Goal: Task Accomplishment & Management: Use online tool/utility

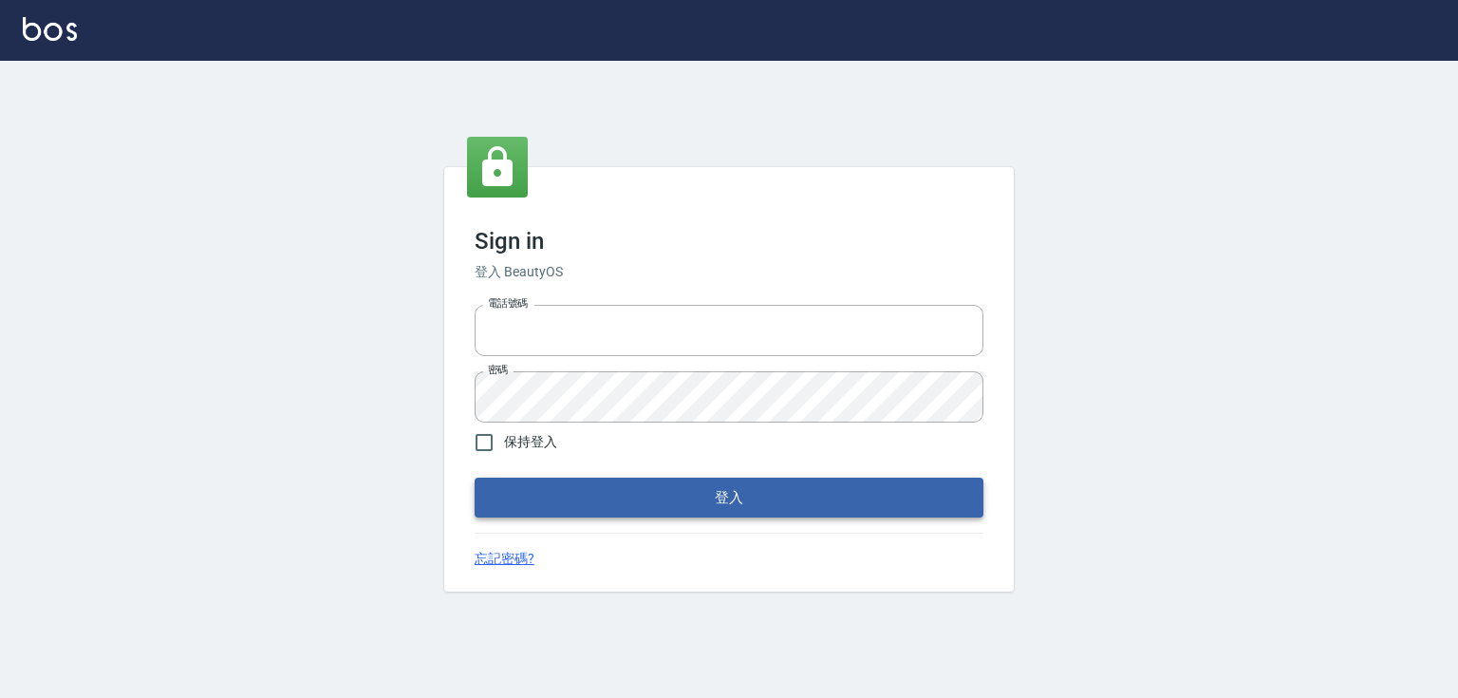
type input "5260381"
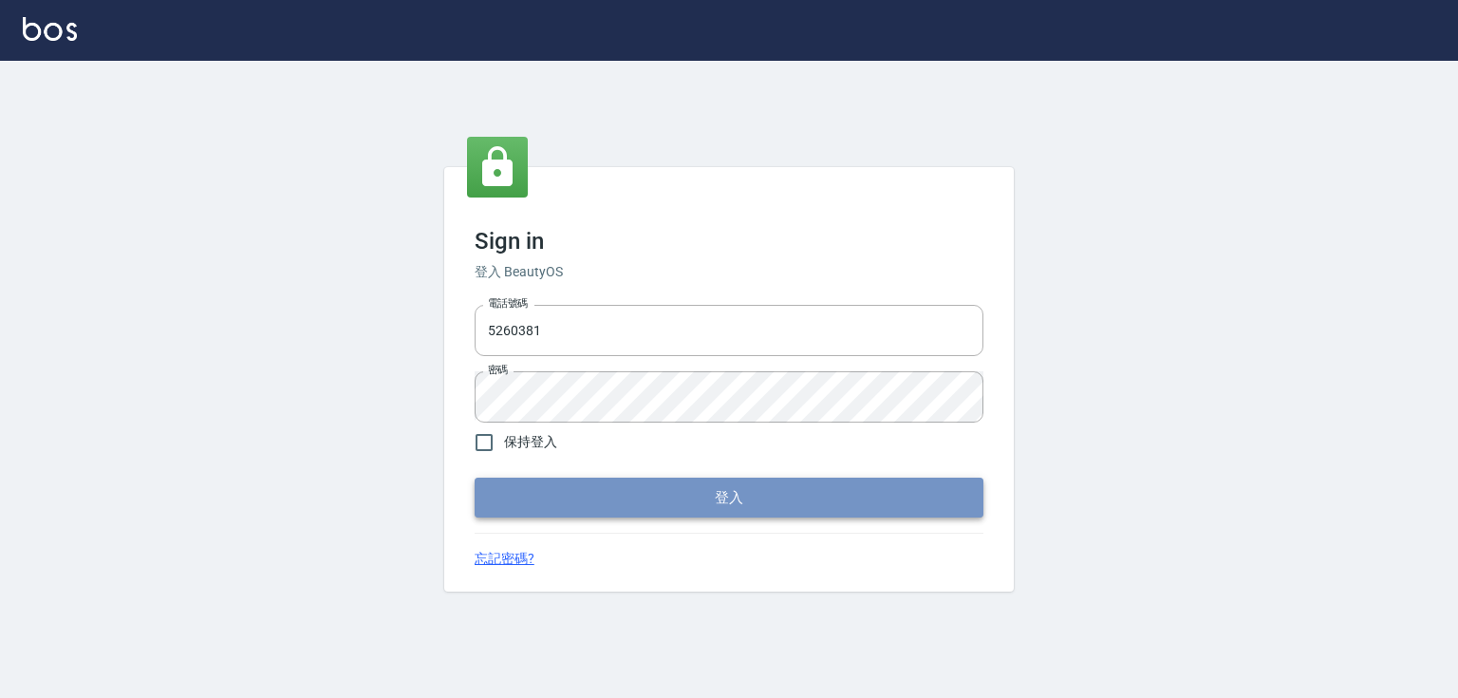
click at [699, 501] on button "登入" at bounding box center [729, 497] width 509 height 40
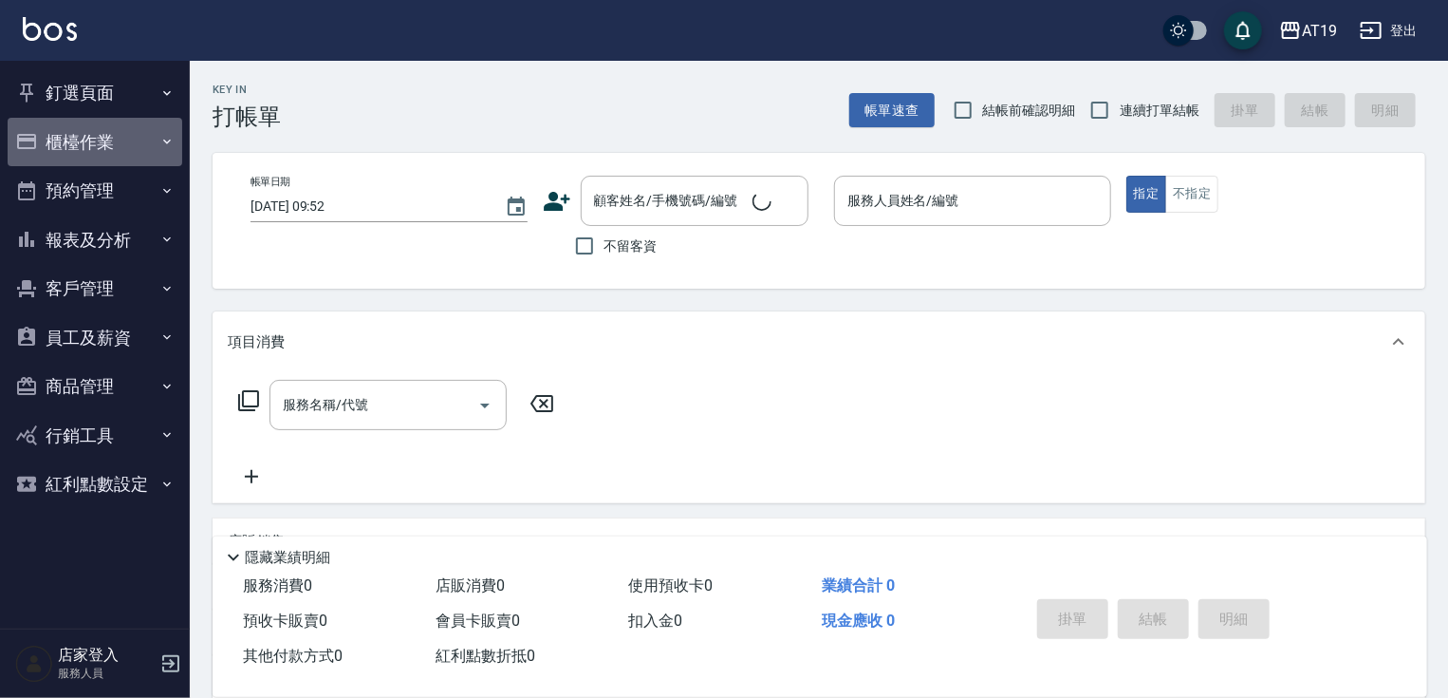
click at [138, 158] on button "櫃檯作業" at bounding box center [95, 142] width 175 height 49
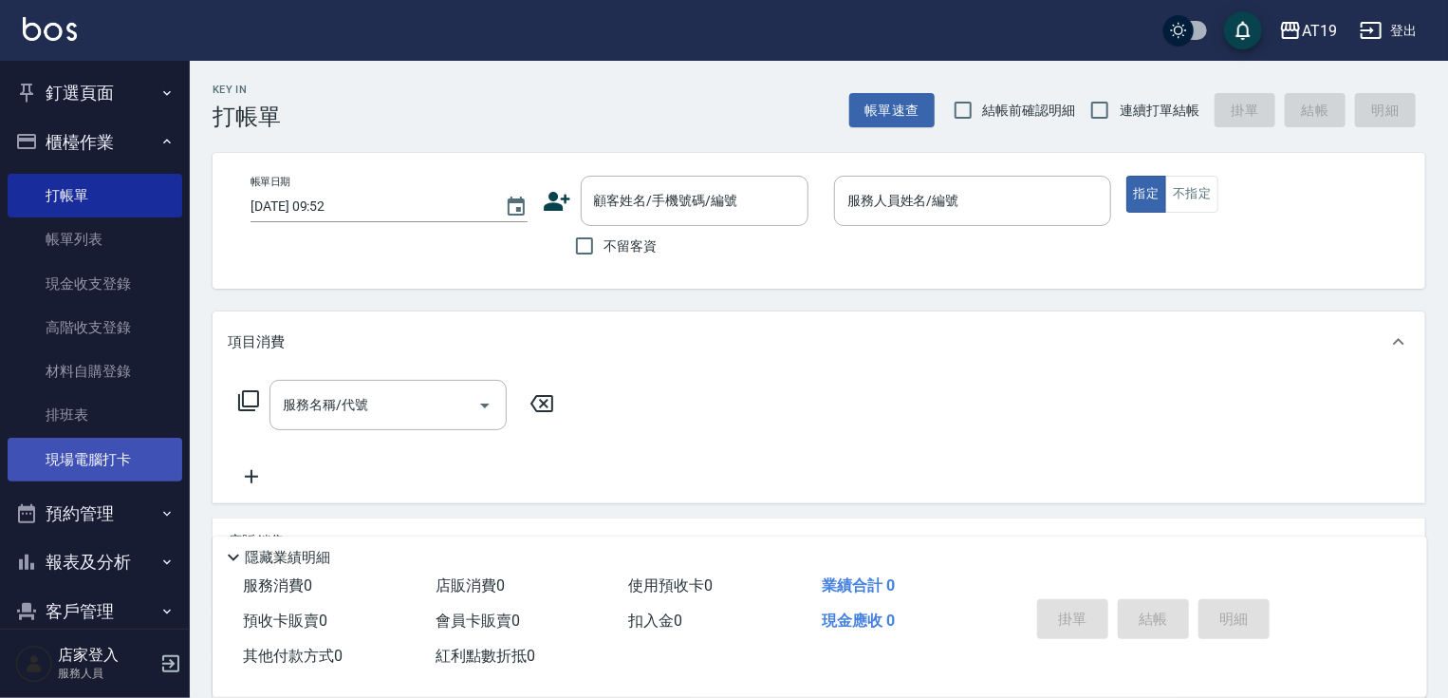
click at [120, 452] on link "現場電腦打卡" at bounding box center [95, 460] width 175 height 44
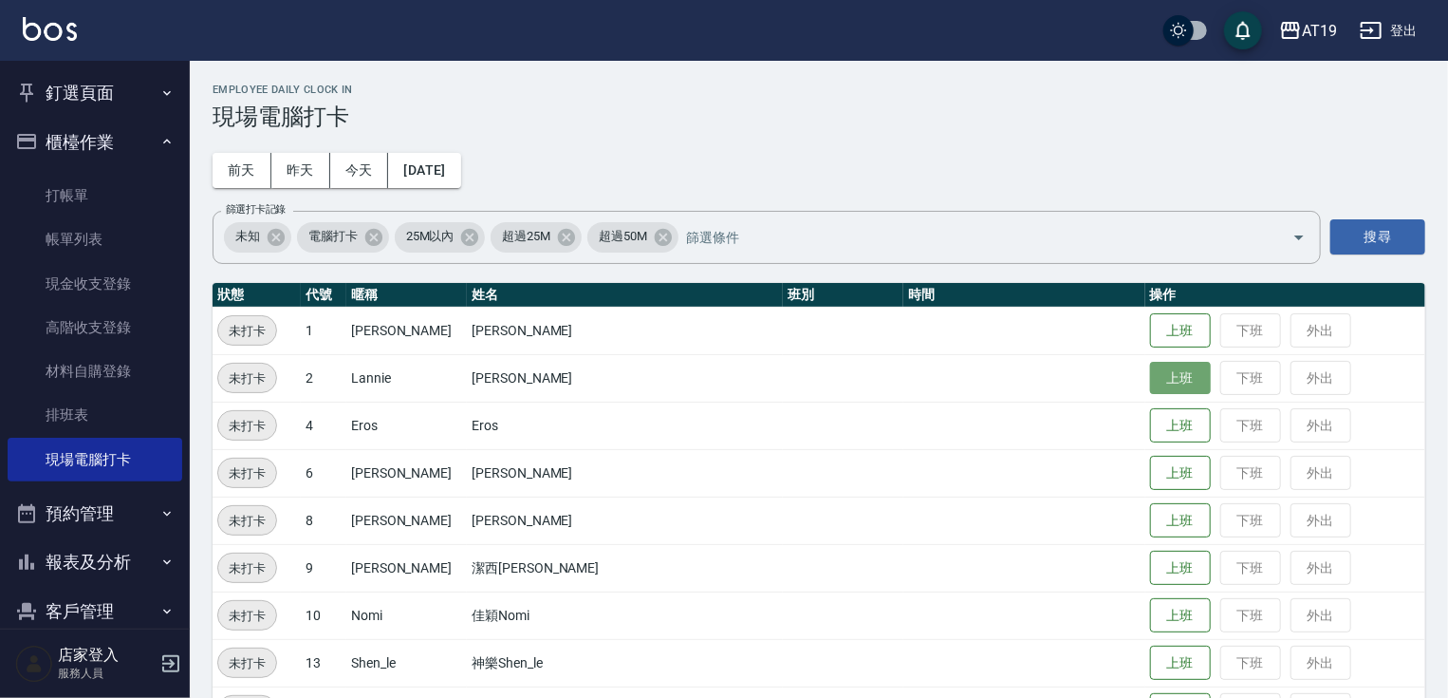
click at [1150, 368] on button "上班" at bounding box center [1180, 378] width 61 height 33
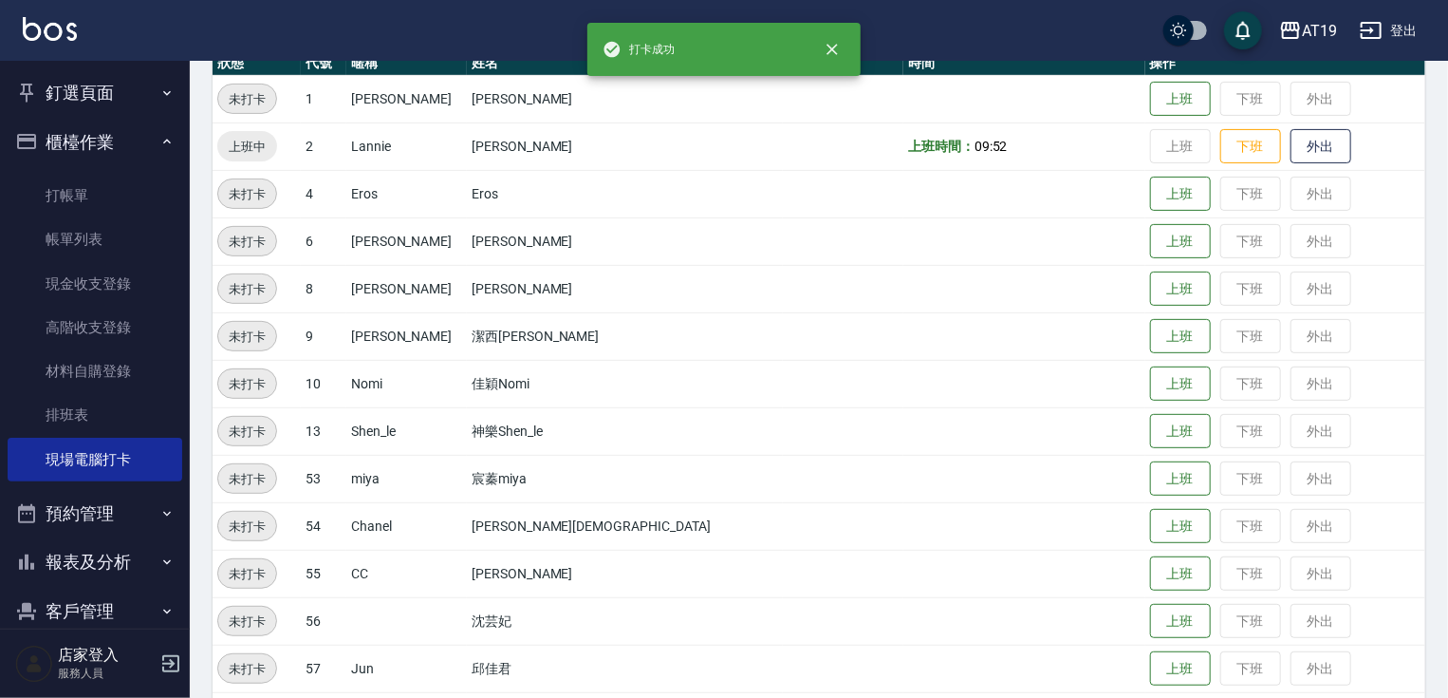
scroll to position [296, 0]
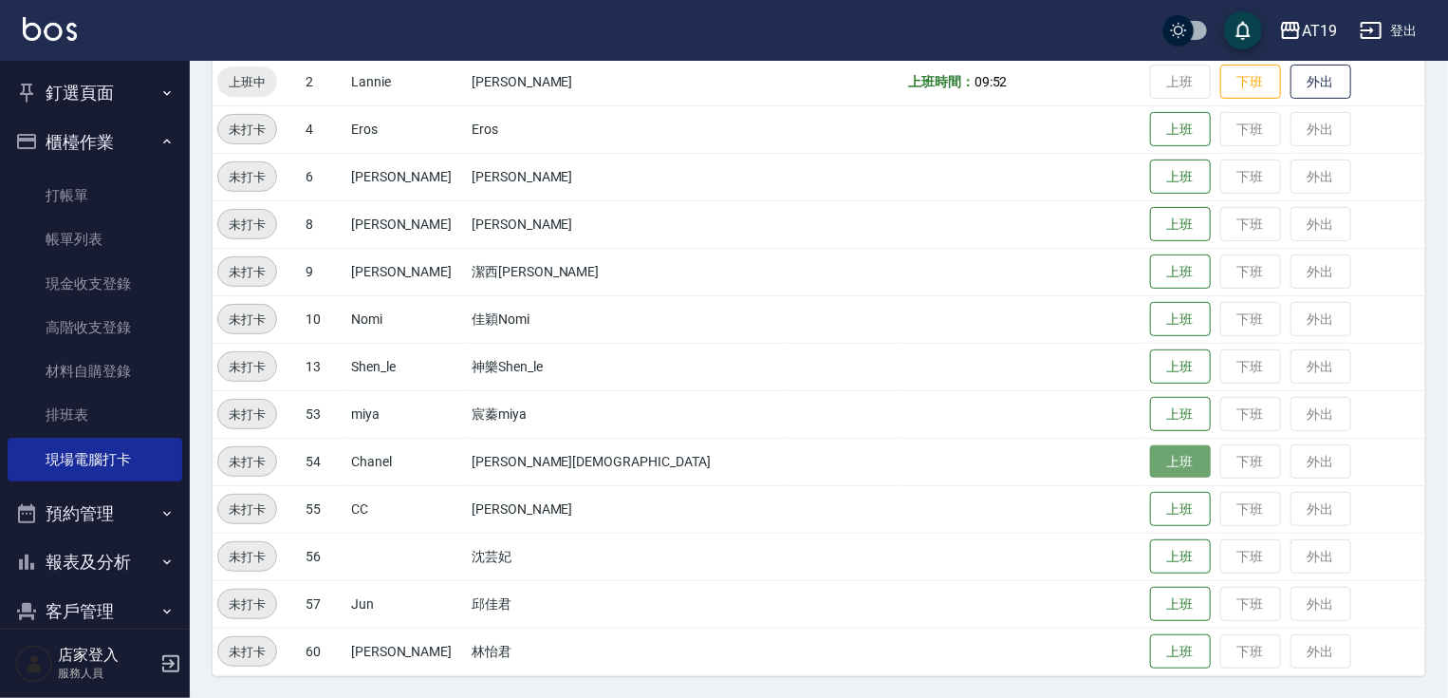
click at [1150, 459] on button "上班" at bounding box center [1180, 461] width 61 height 33
drag, startPoint x: 1117, startPoint y: 620, endPoint x: 1112, endPoint y: 599, distance: 21.4
click at [1146, 599] on td "上班 下班 外出" at bounding box center [1286, 603] width 280 height 47
click at [1150, 618] on button "上班" at bounding box center [1180, 604] width 61 height 33
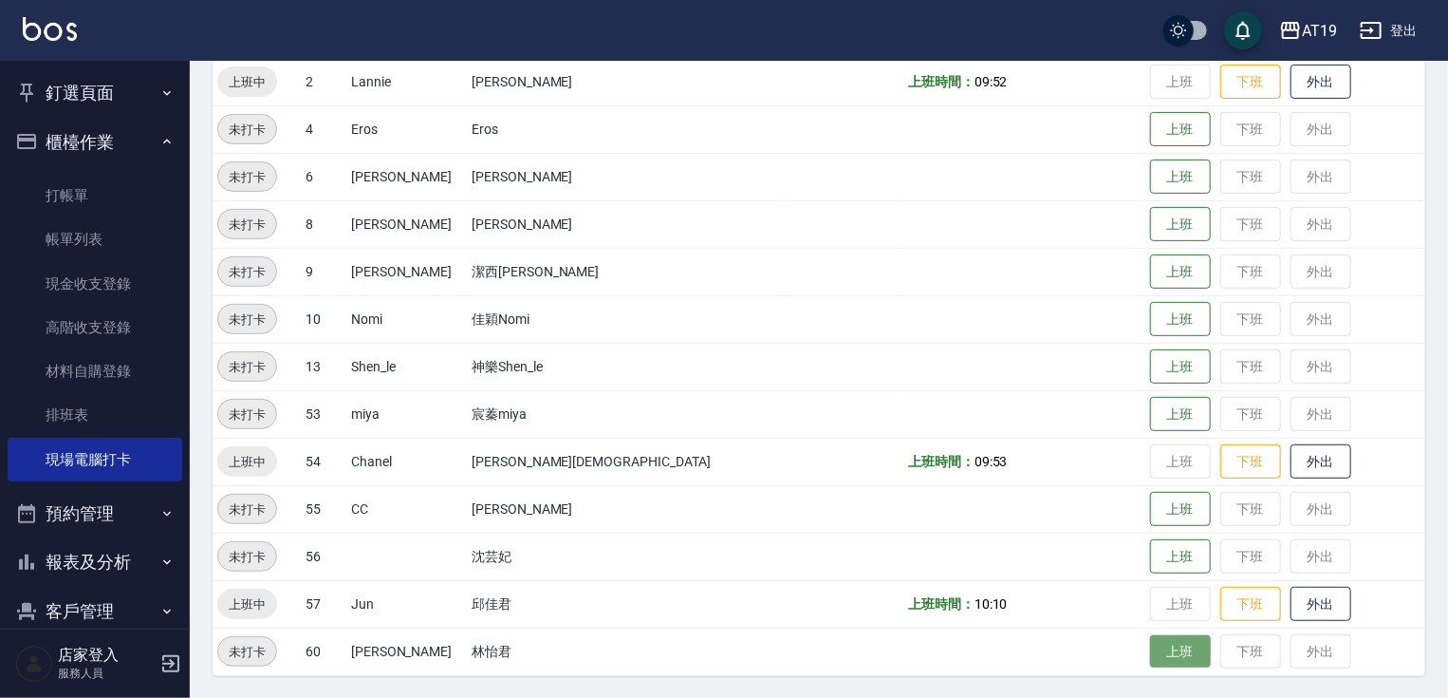
drag, startPoint x: 1097, startPoint y: 644, endPoint x: 1109, endPoint y: 638, distance: 12.7
click at [1150, 642] on button "上班" at bounding box center [1180, 651] width 61 height 33
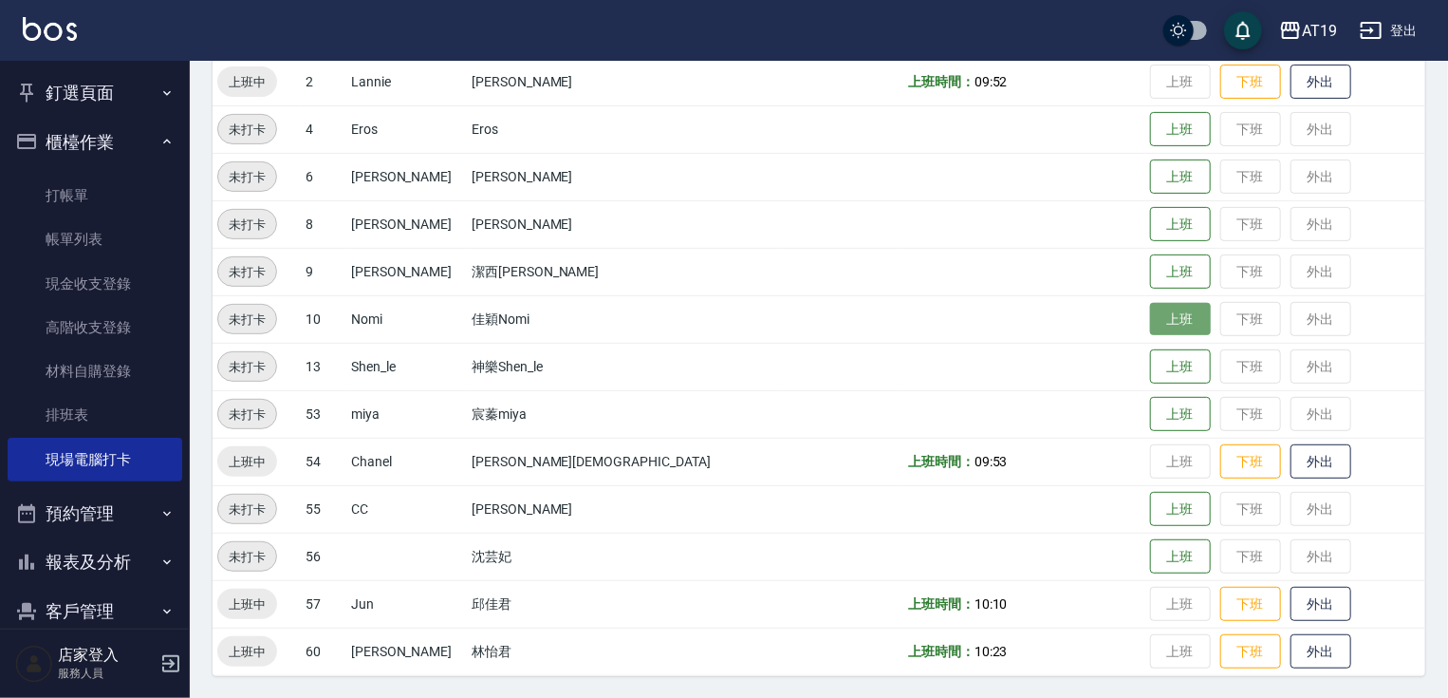
click at [1150, 311] on button "上班" at bounding box center [1180, 319] width 61 height 33
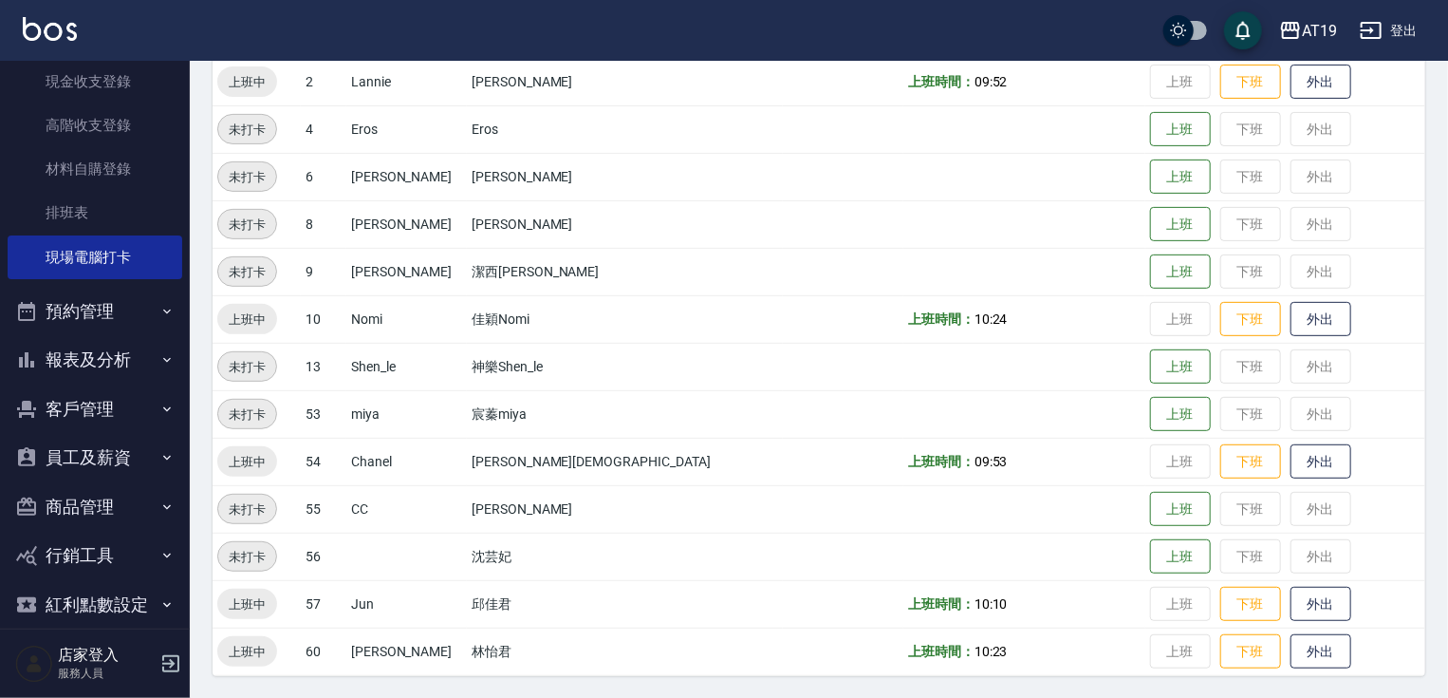
scroll to position [224, 0]
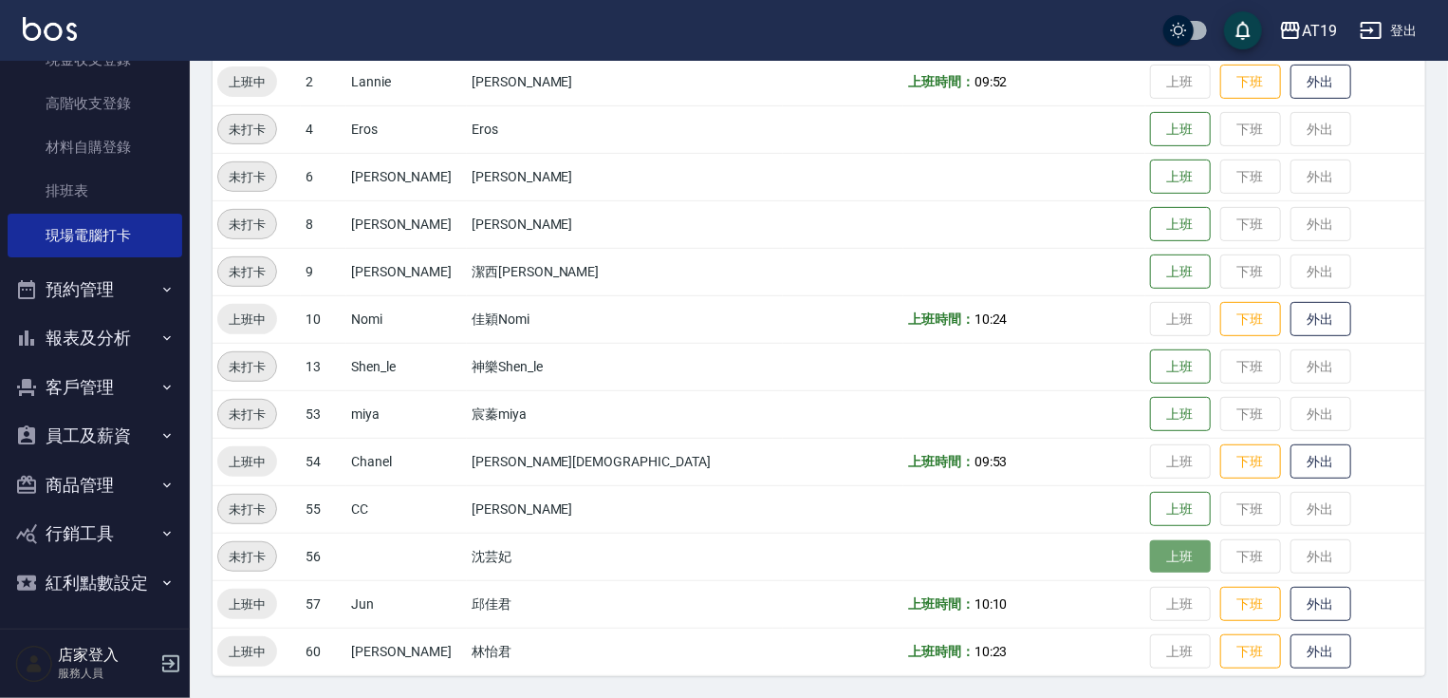
click at [1150, 552] on button "上班" at bounding box center [1180, 556] width 61 height 33
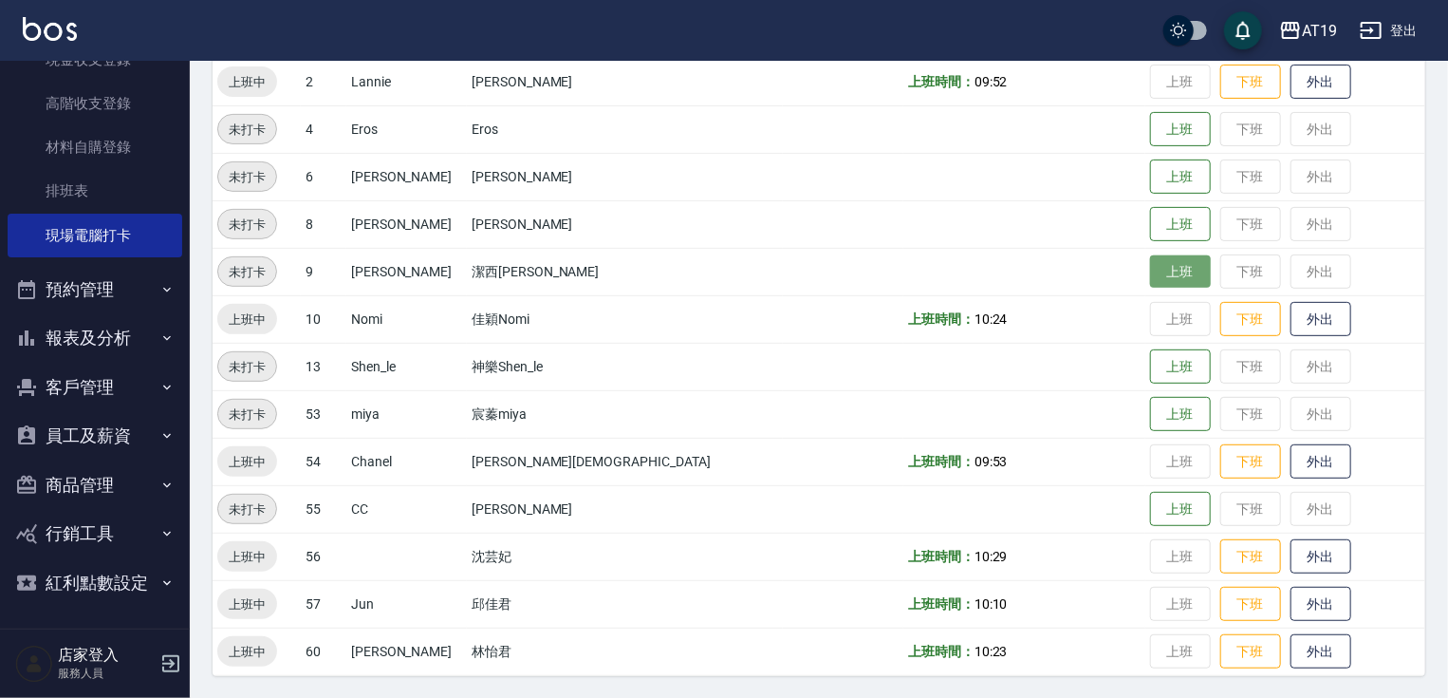
drag, startPoint x: 1457, startPoint y: 439, endPoint x: 1101, endPoint y: 261, distance: 398.1
click at [1150, 261] on button "上班" at bounding box center [1180, 271] width 61 height 33
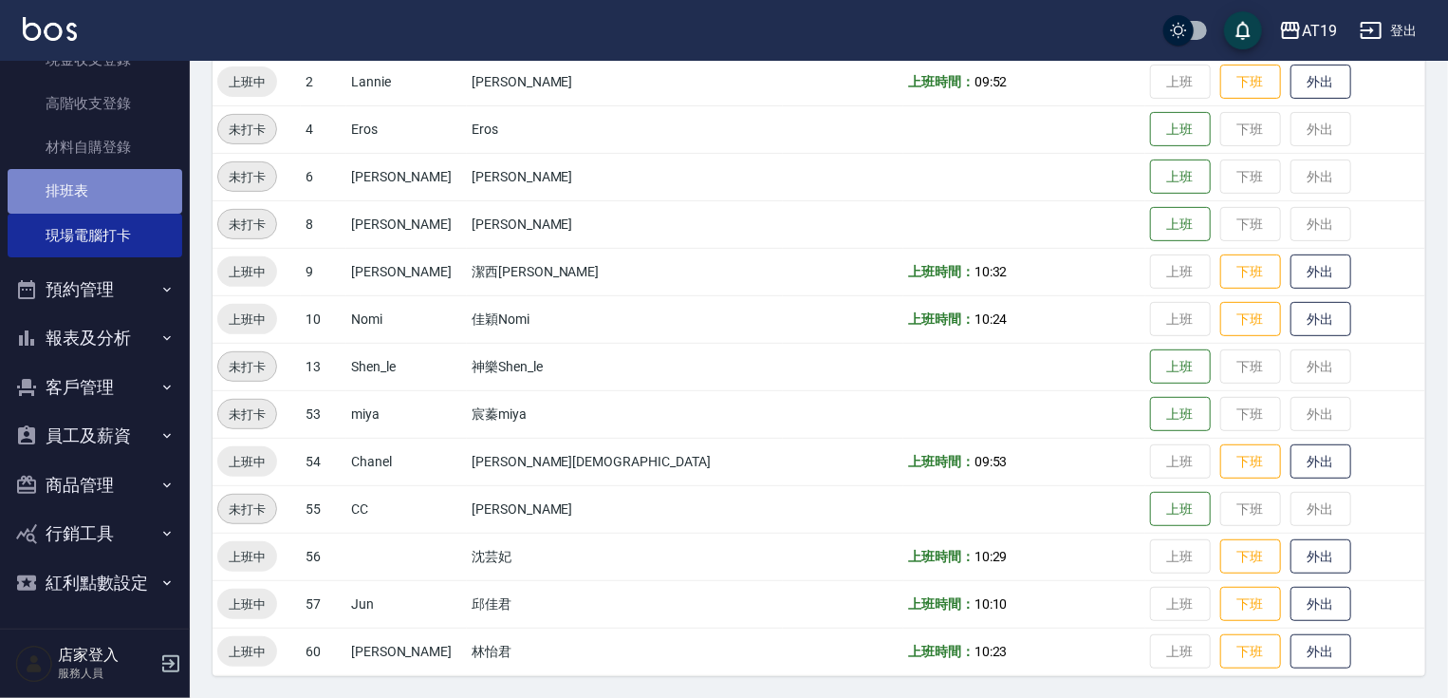
click at [119, 207] on link "排班表" at bounding box center [95, 191] width 175 height 44
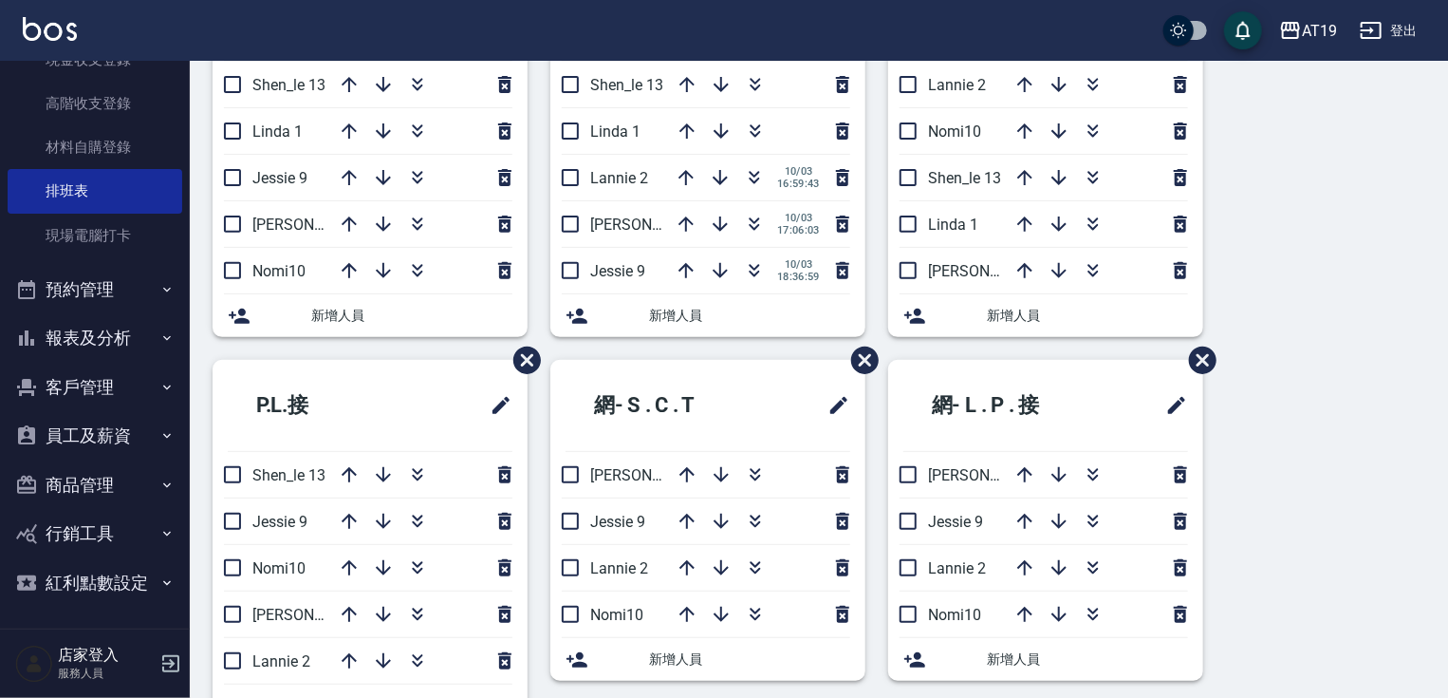
scroll to position [304, 0]
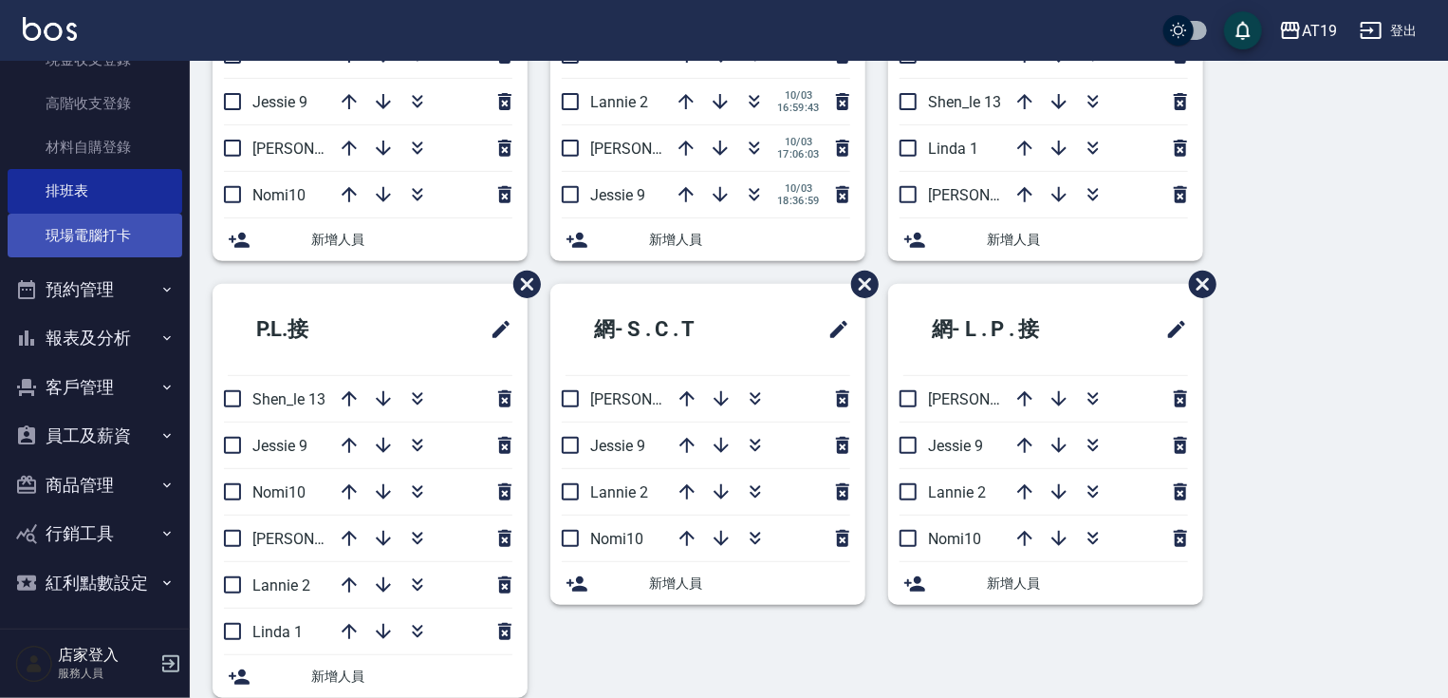
click at [75, 229] on link "現場電腦打卡" at bounding box center [95, 236] width 175 height 44
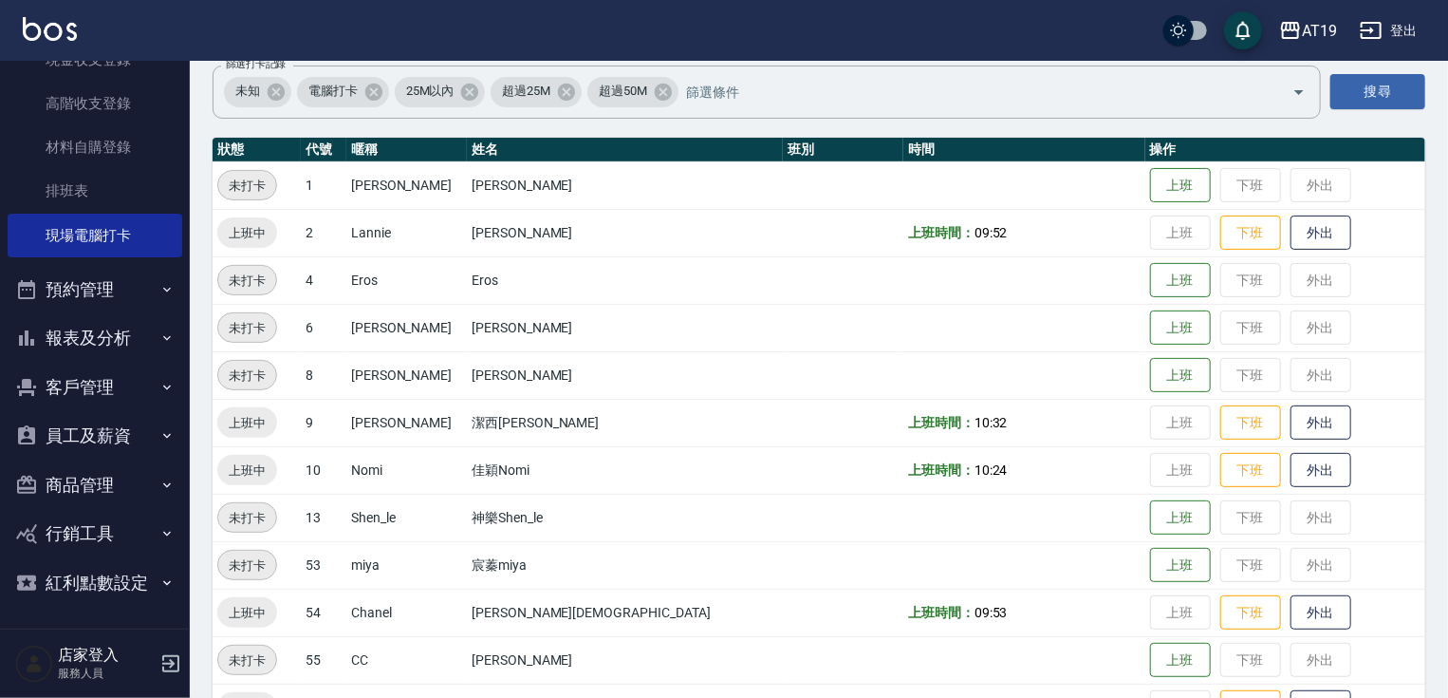
scroll to position [152, 0]
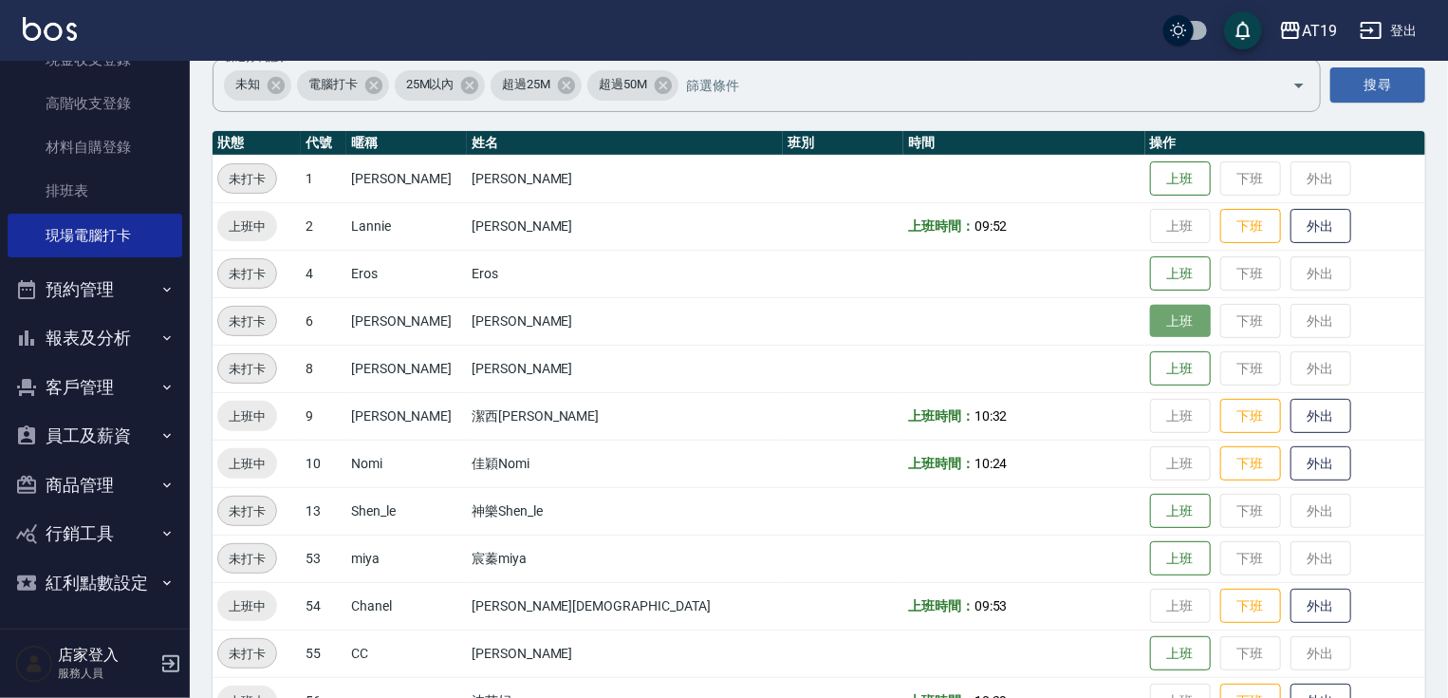
click at [1150, 329] on button "上班" at bounding box center [1180, 321] width 61 height 33
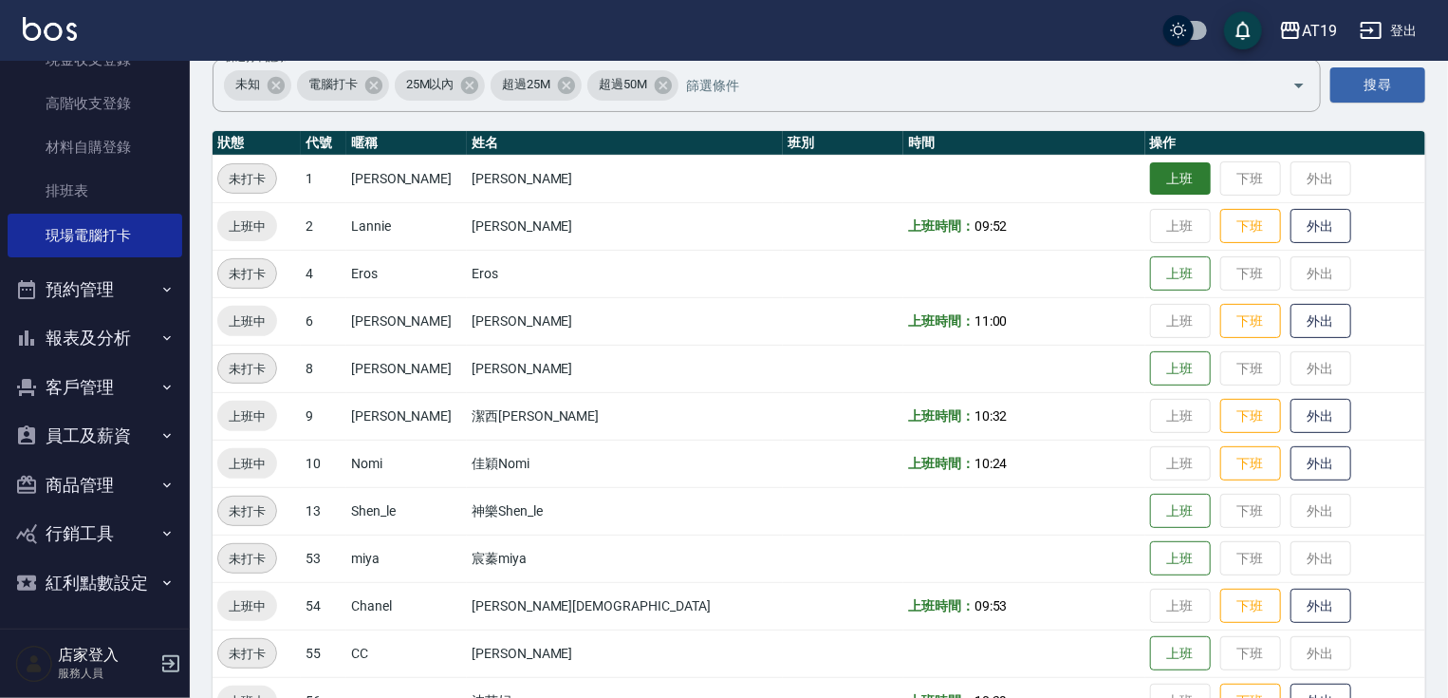
click at [1150, 167] on button "上班" at bounding box center [1180, 178] width 61 height 33
drag, startPoint x: 809, startPoint y: -87, endPoint x: 793, endPoint y: -91, distance: 15.7
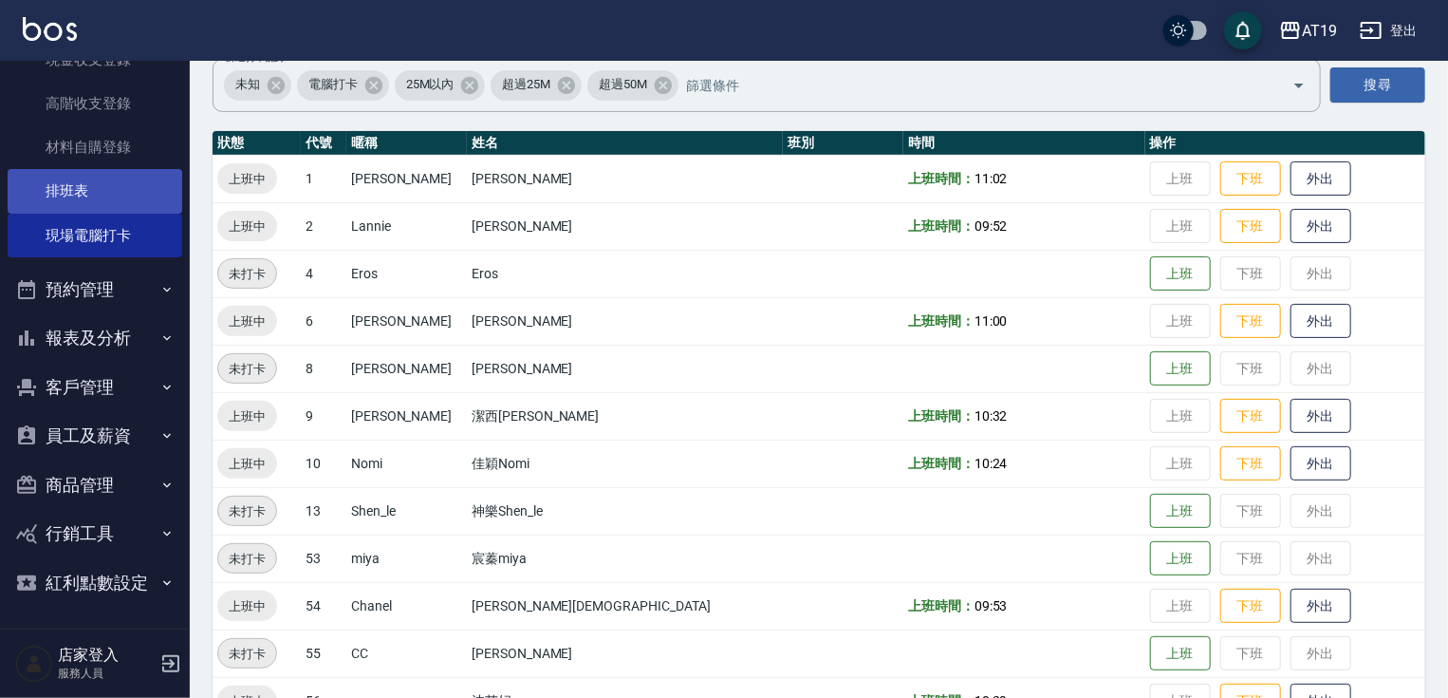
click at [106, 188] on link "排班表" at bounding box center [95, 191] width 175 height 44
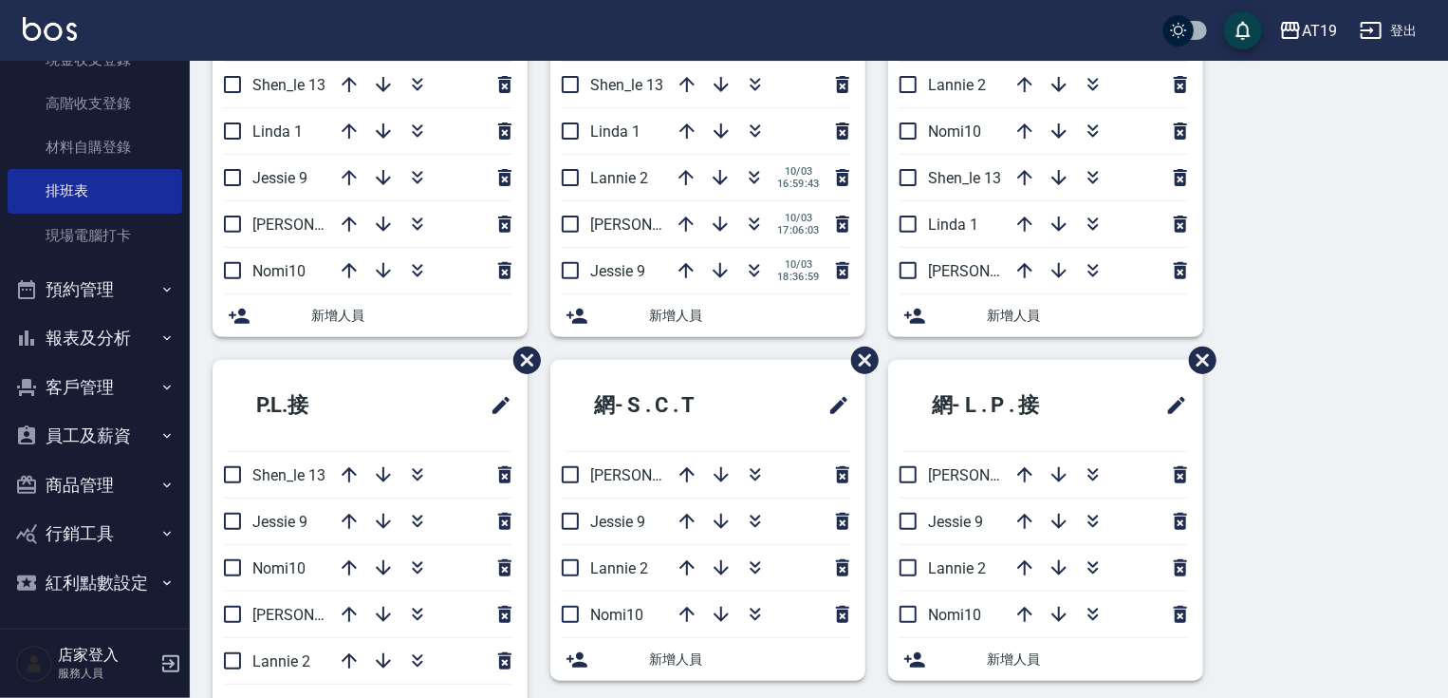
scroll to position [304, 0]
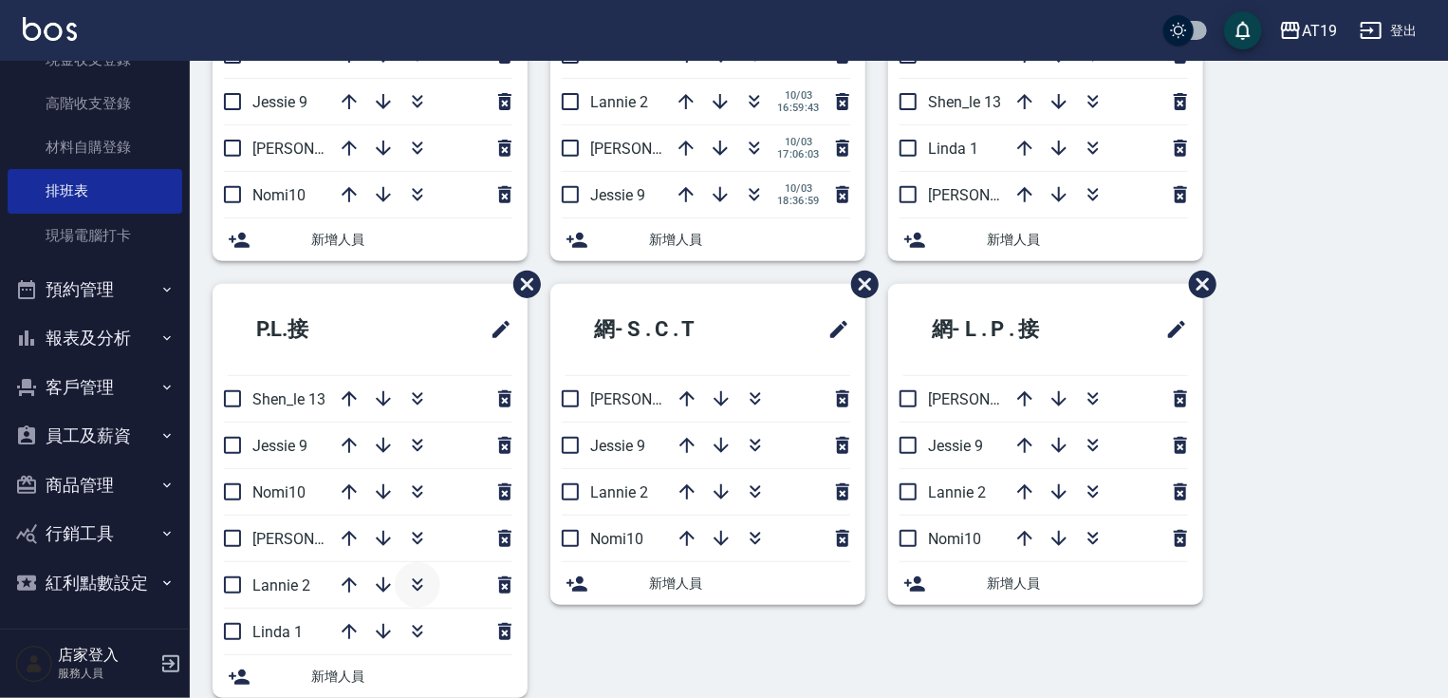
click at [417, 575] on icon "button" at bounding box center [417, 584] width 23 height 23
click at [418, 577] on icon "button" at bounding box center [417, 584] width 23 height 23
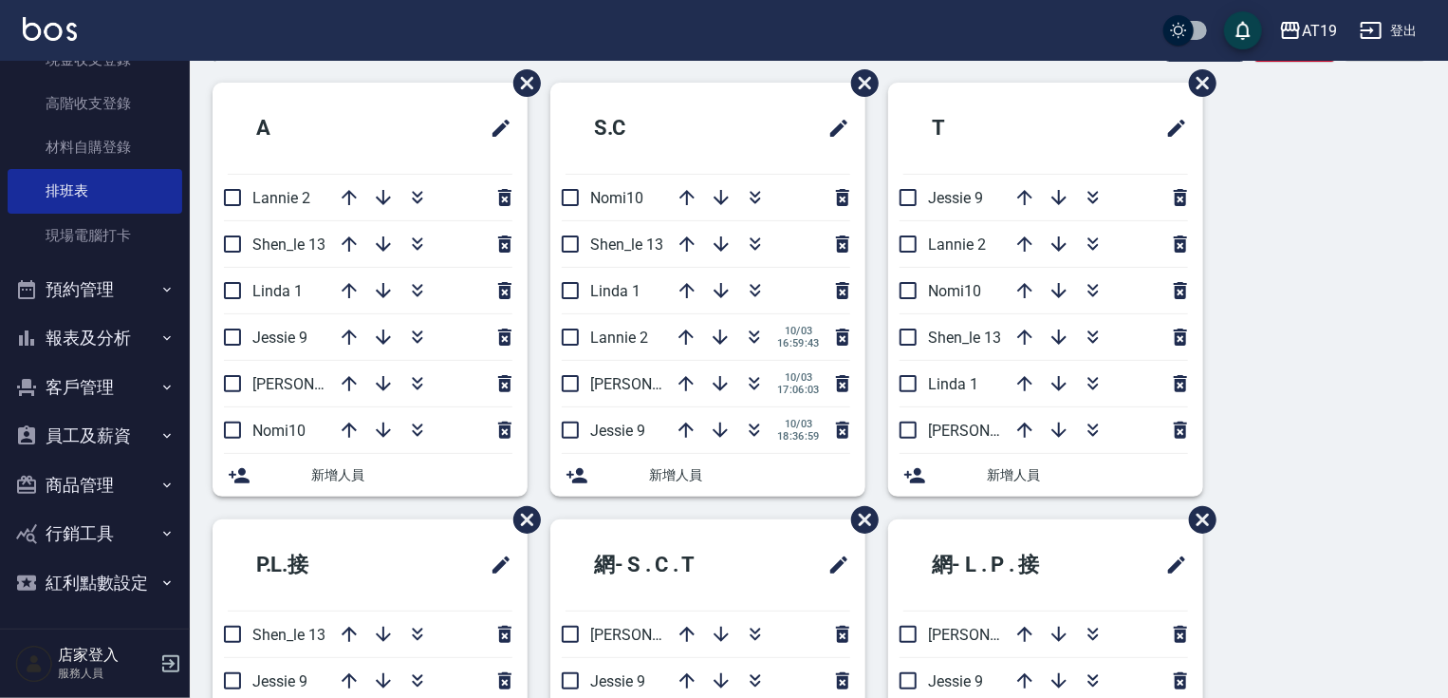
scroll to position [0, 0]
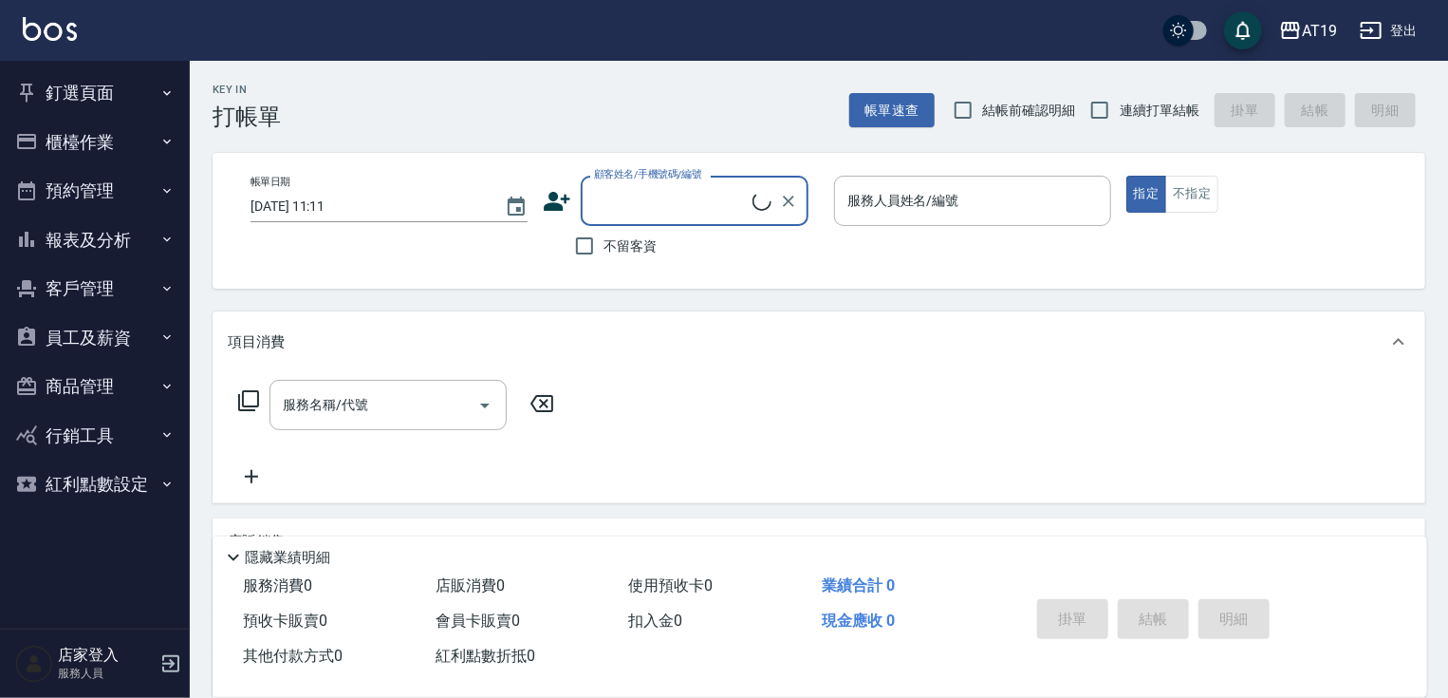
click at [173, 140] on icon "button" at bounding box center [166, 141] width 15 height 15
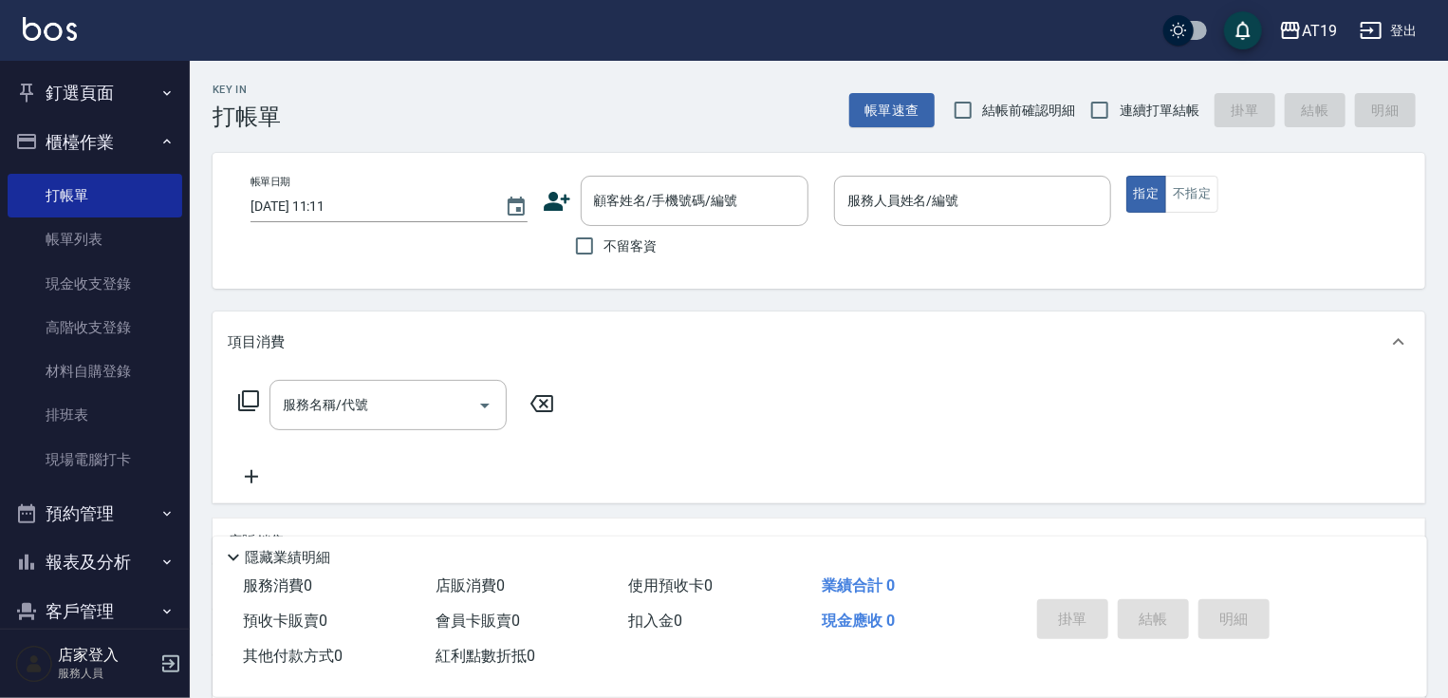
click at [171, 142] on button "櫃檯作業" at bounding box center [95, 142] width 175 height 49
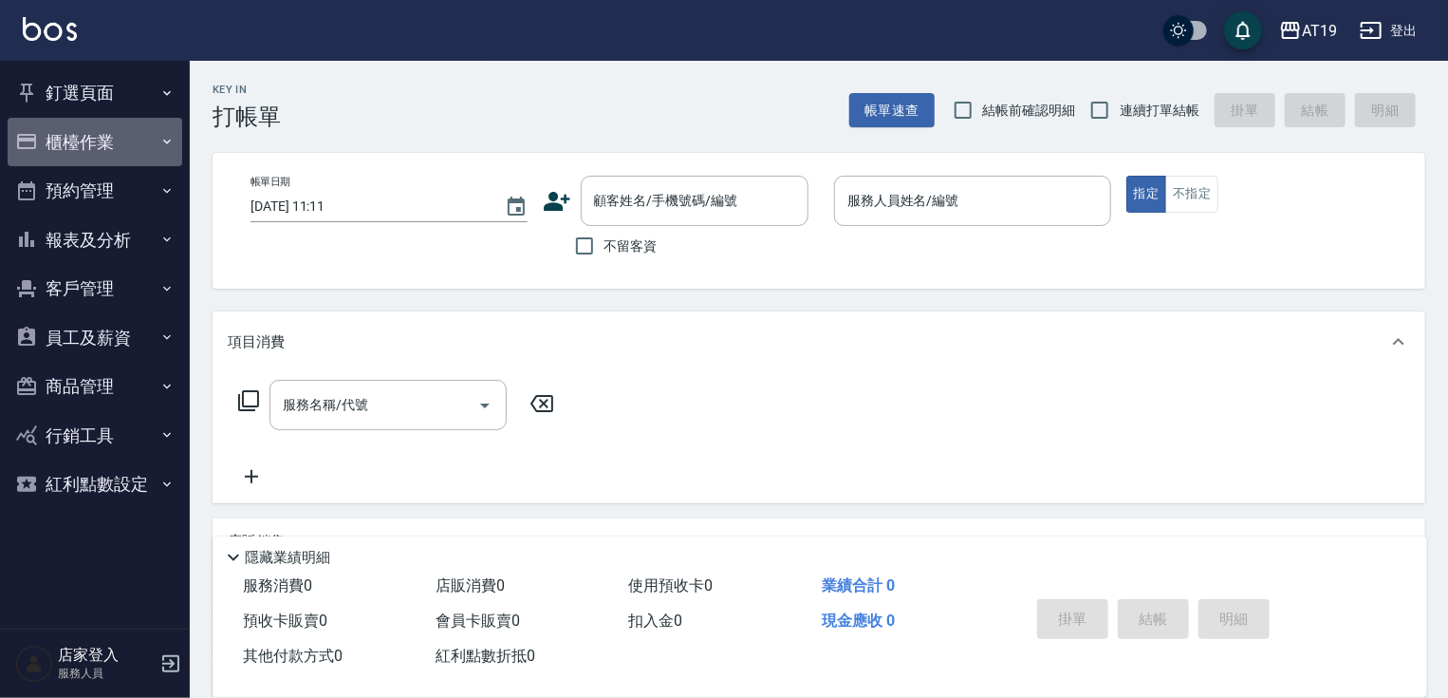
click at [173, 140] on icon "button" at bounding box center [166, 141] width 15 height 15
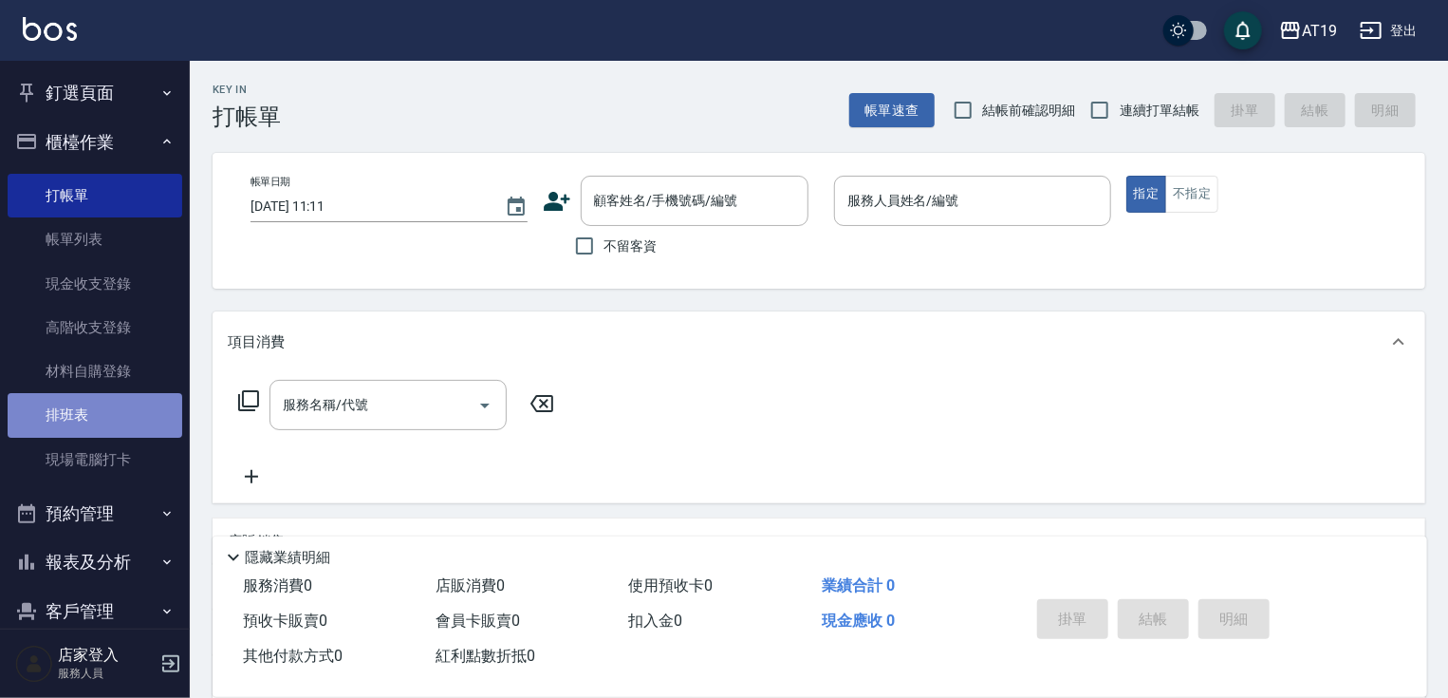
click at [128, 425] on link "排班表" at bounding box center [95, 415] width 175 height 44
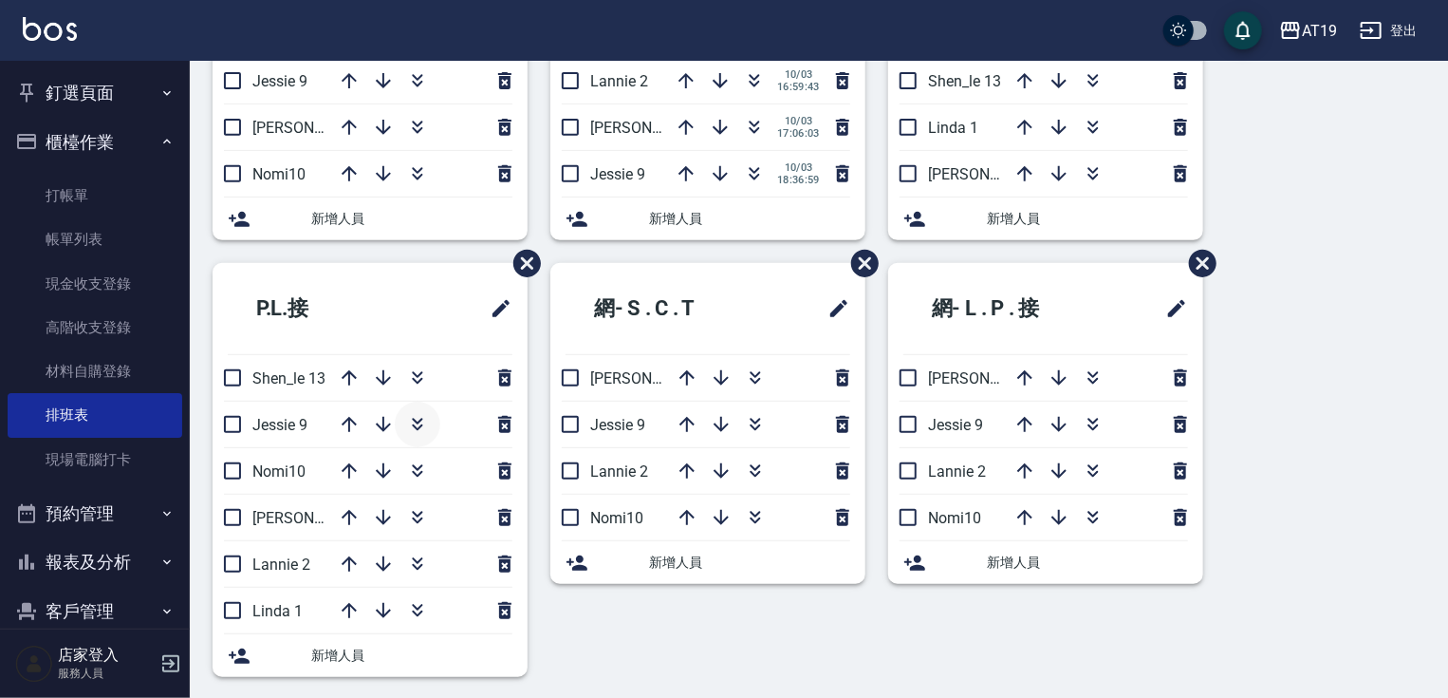
scroll to position [330, 0]
